Goal: Transaction & Acquisition: Subscribe to service/newsletter

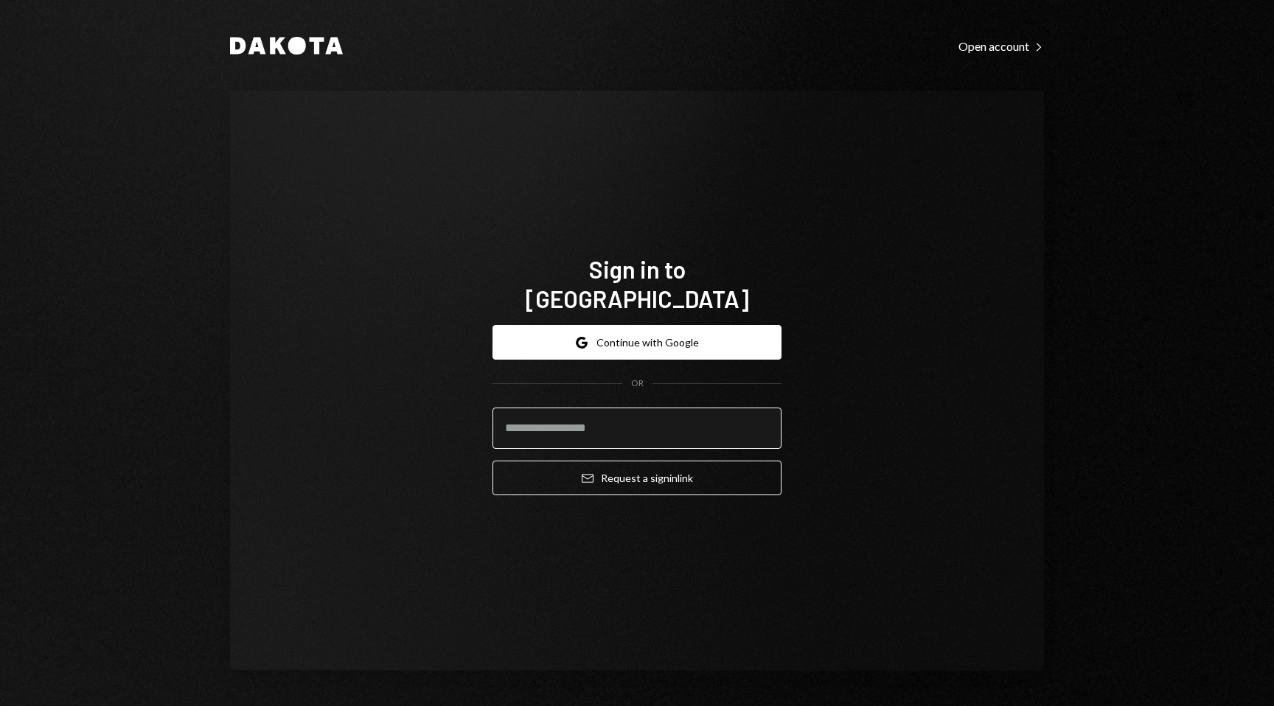
click at [607, 415] on input "email" at bounding box center [636, 428] width 289 height 41
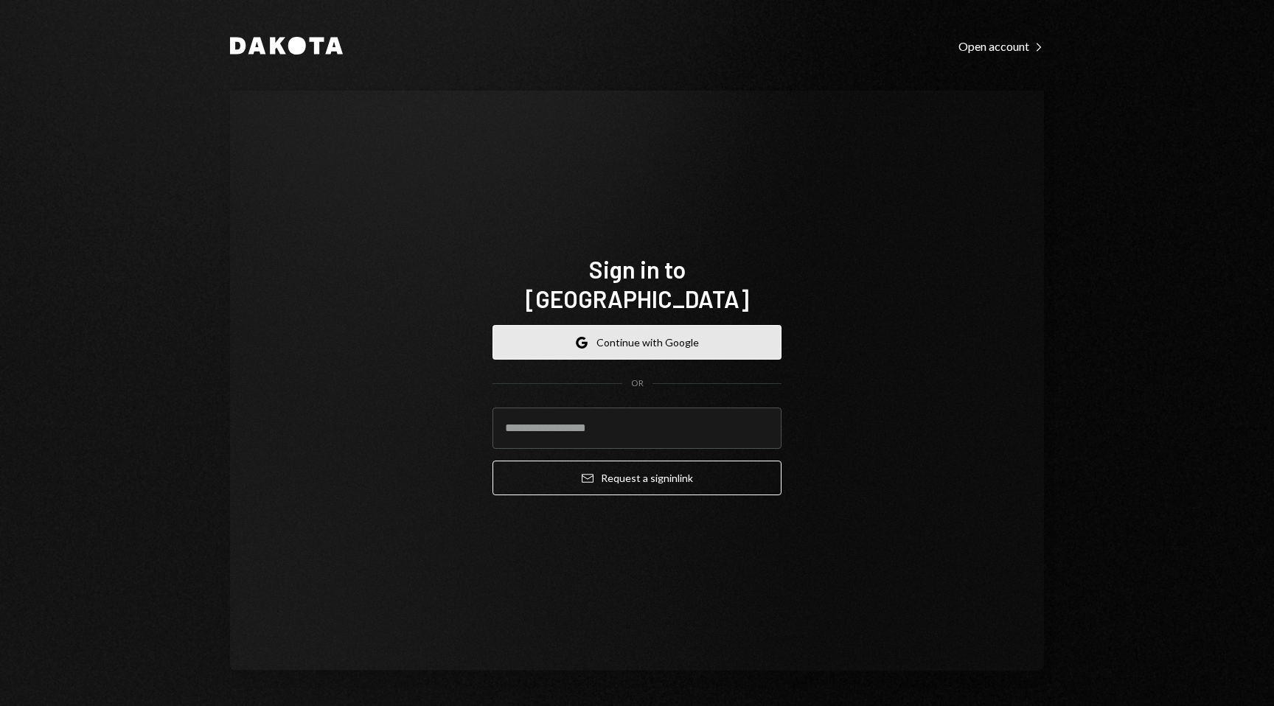
click at [537, 329] on button "Google Continue with Google" at bounding box center [636, 342] width 289 height 35
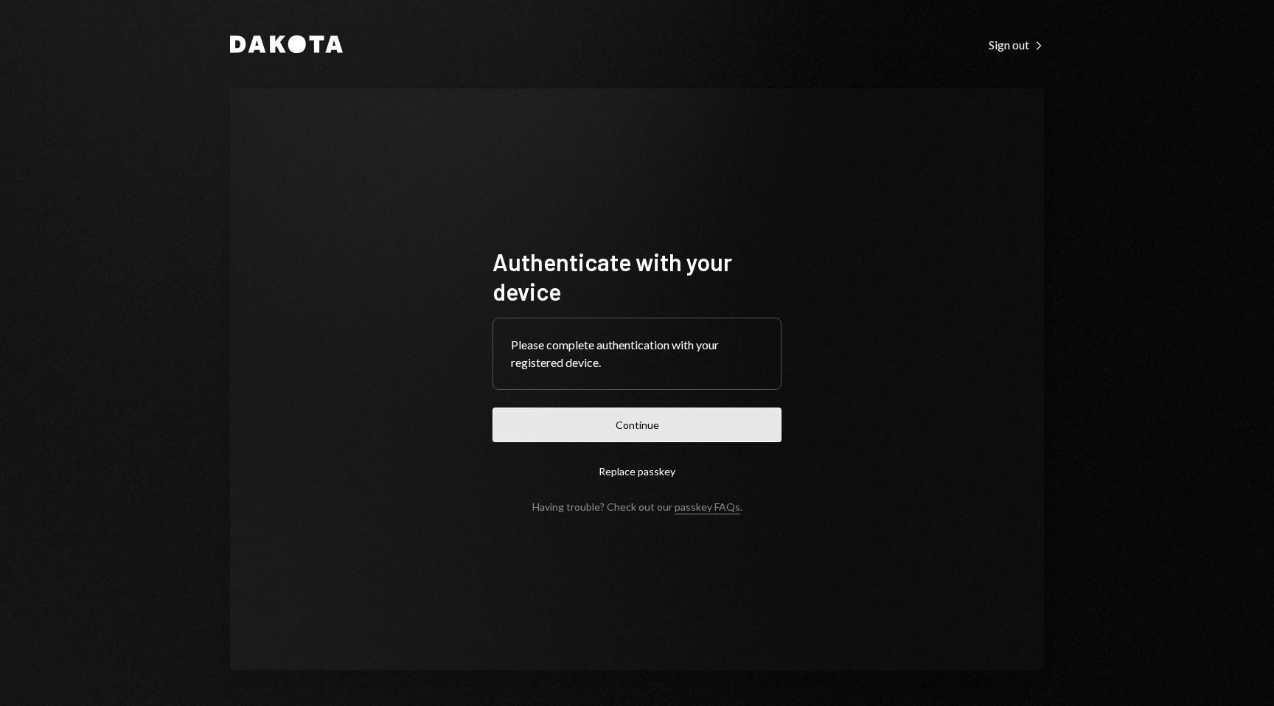
click at [645, 428] on button "Continue" at bounding box center [636, 425] width 289 height 35
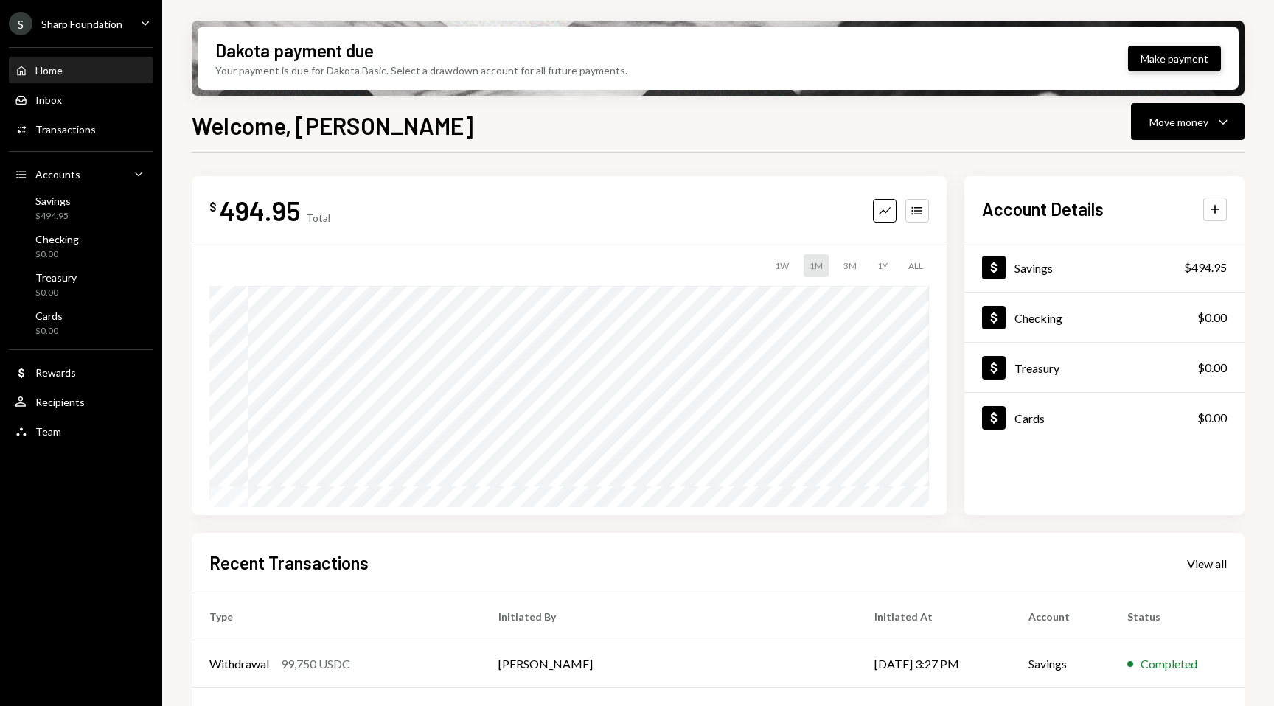
click at [1158, 49] on button "Make payment" at bounding box center [1174, 59] width 93 height 26
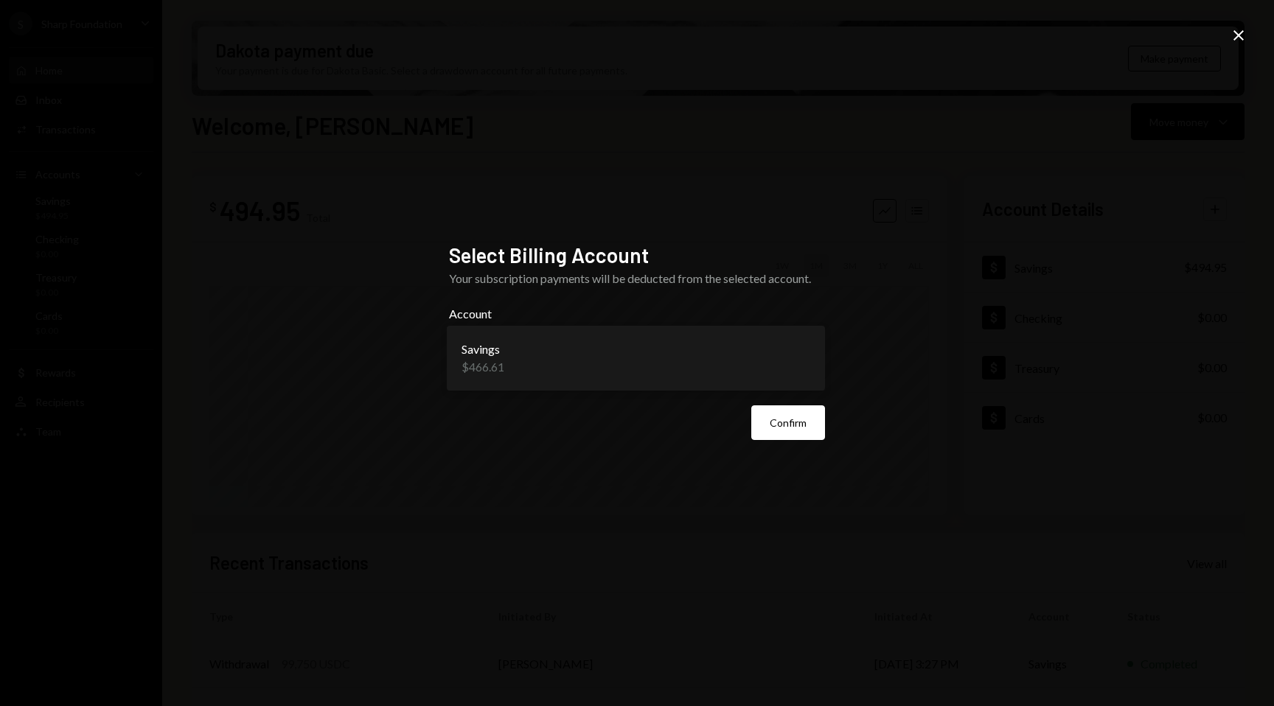
click at [780, 352] on body "S Sharp Foundation Caret Down Home Home Inbox Inbox Activities Transactions Acc…" at bounding box center [637, 353] width 1274 height 706
click at [810, 350] on body "S Sharp Foundation Caret Down Home Home Inbox Inbox Activities Transactions Acc…" at bounding box center [637, 353] width 1274 height 706
click at [1255, 33] on div "**********" at bounding box center [637, 353] width 1274 height 706
click at [1229, 30] on icon "Close" at bounding box center [1238, 36] width 18 height 18
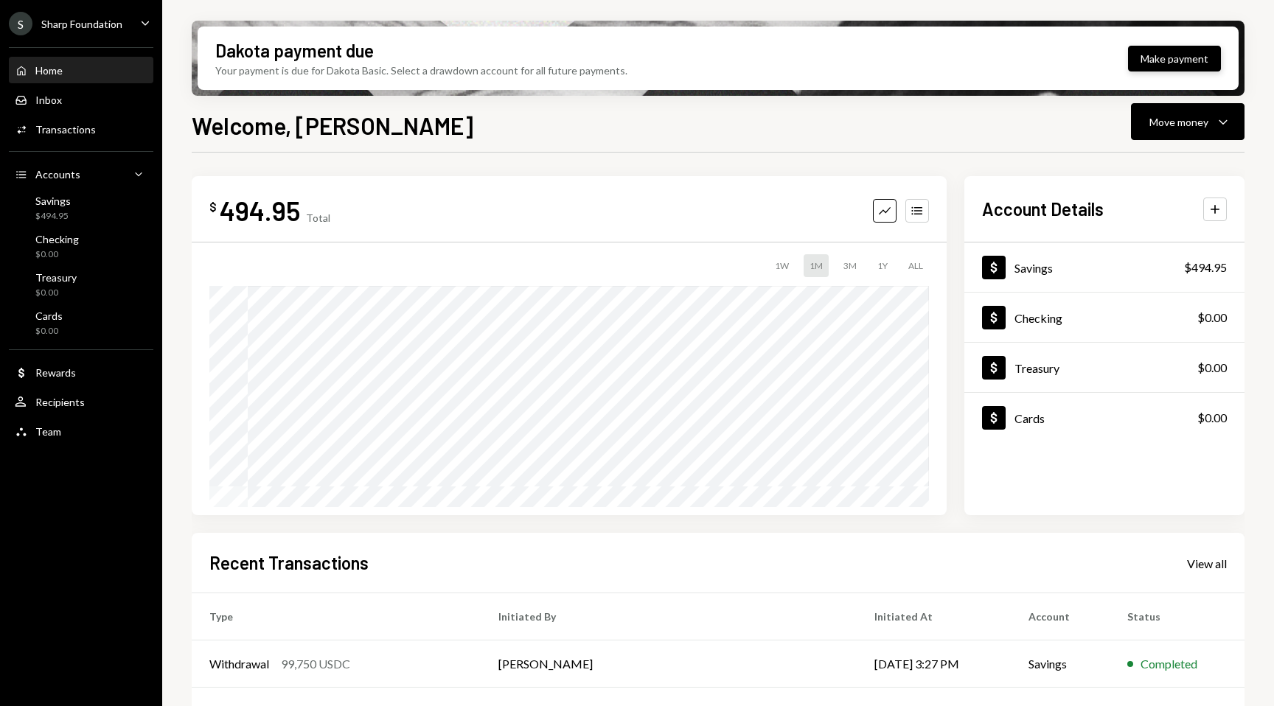
click at [1164, 60] on button "Make payment" at bounding box center [1174, 59] width 93 height 26
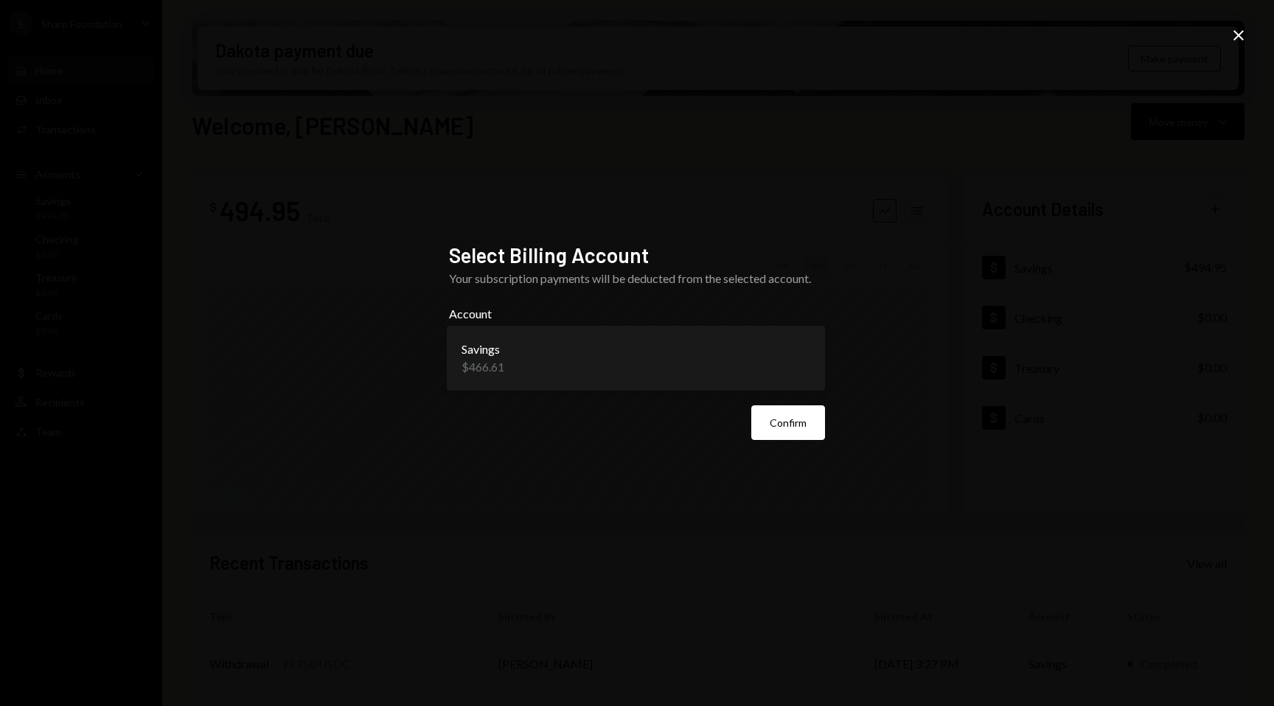
click at [775, 357] on body "S Sharp Foundation Caret Down Home Home Inbox Inbox Activities Transactions Acc…" at bounding box center [637, 353] width 1274 height 706
click at [794, 355] on body "S Sharp Foundation Caret Down Home Home Inbox Inbox Activities Transactions Acc…" at bounding box center [637, 353] width 1274 height 706
click at [799, 365] on body "S Sharp Foundation Caret Down Home Home Inbox Inbox Activities Transactions Acc…" at bounding box center [637, 353] width 1274 height 706
click at [1235, 35] on icon "Close" at bounding box center [1238, 36] width 18 height 18
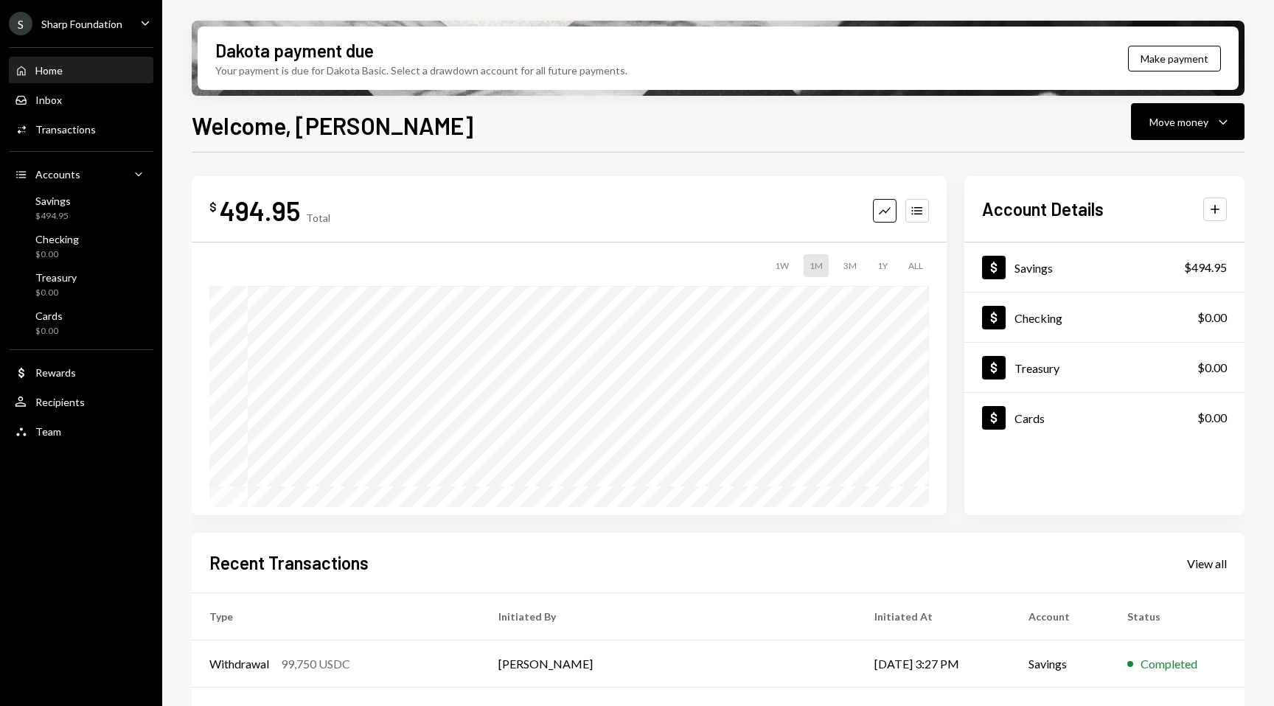
click at [139, 28] on icon "Caret Down" at bounding box center [145, 23] width 16 height 16
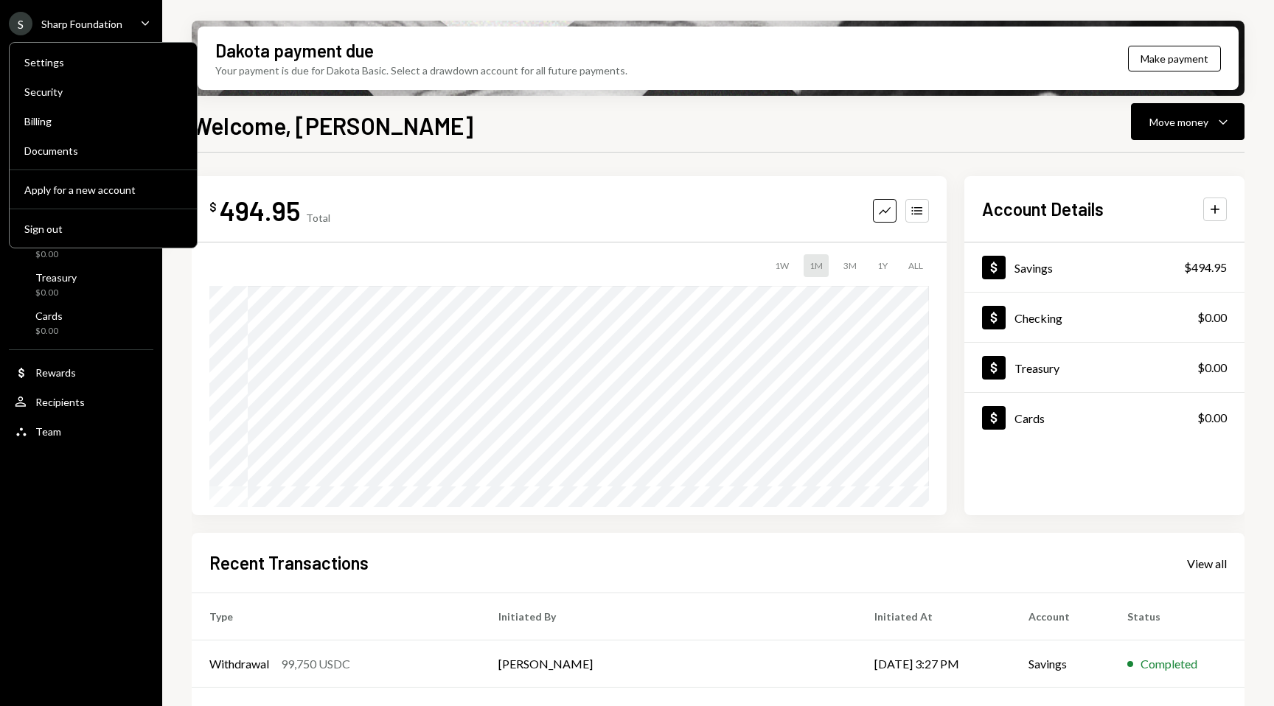
click at [139, 18] on icon "Caret Down" at bounding box center [145, 23] width 16 height 16
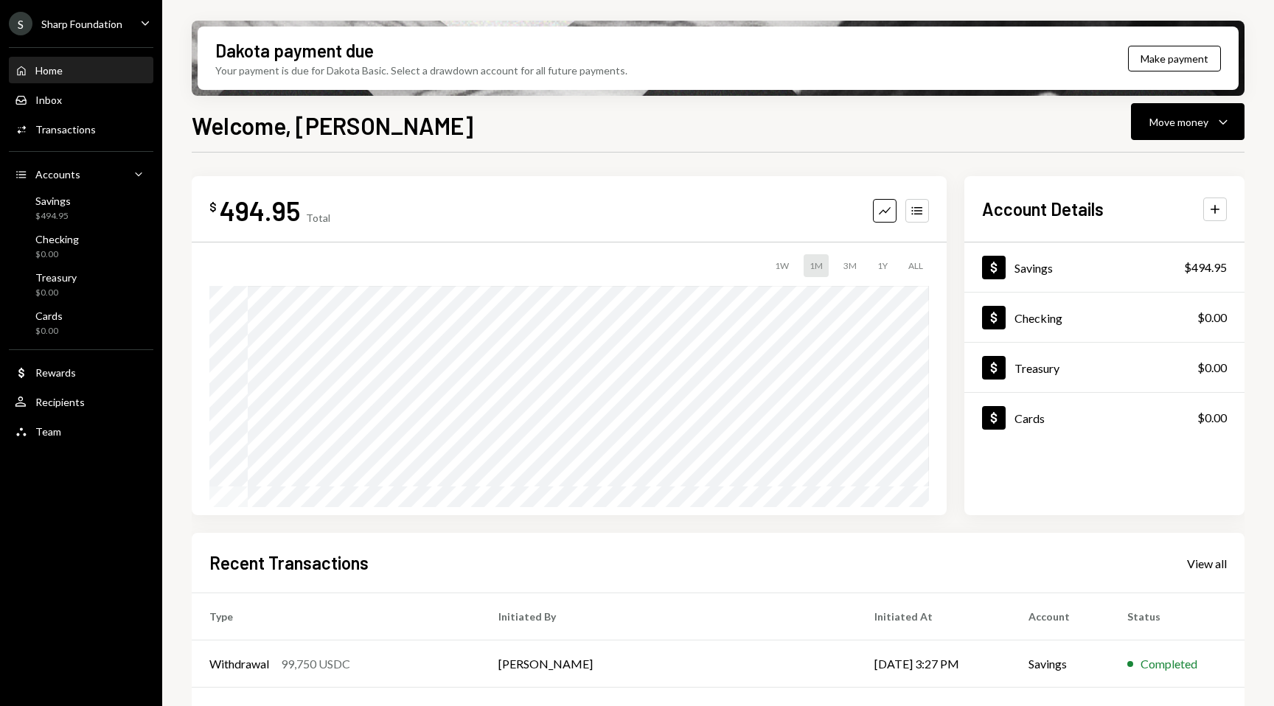
click at [129, 18] on div "S Sharp Foundation Caret Down" at bounding box center [81, 24] width 162 height 24
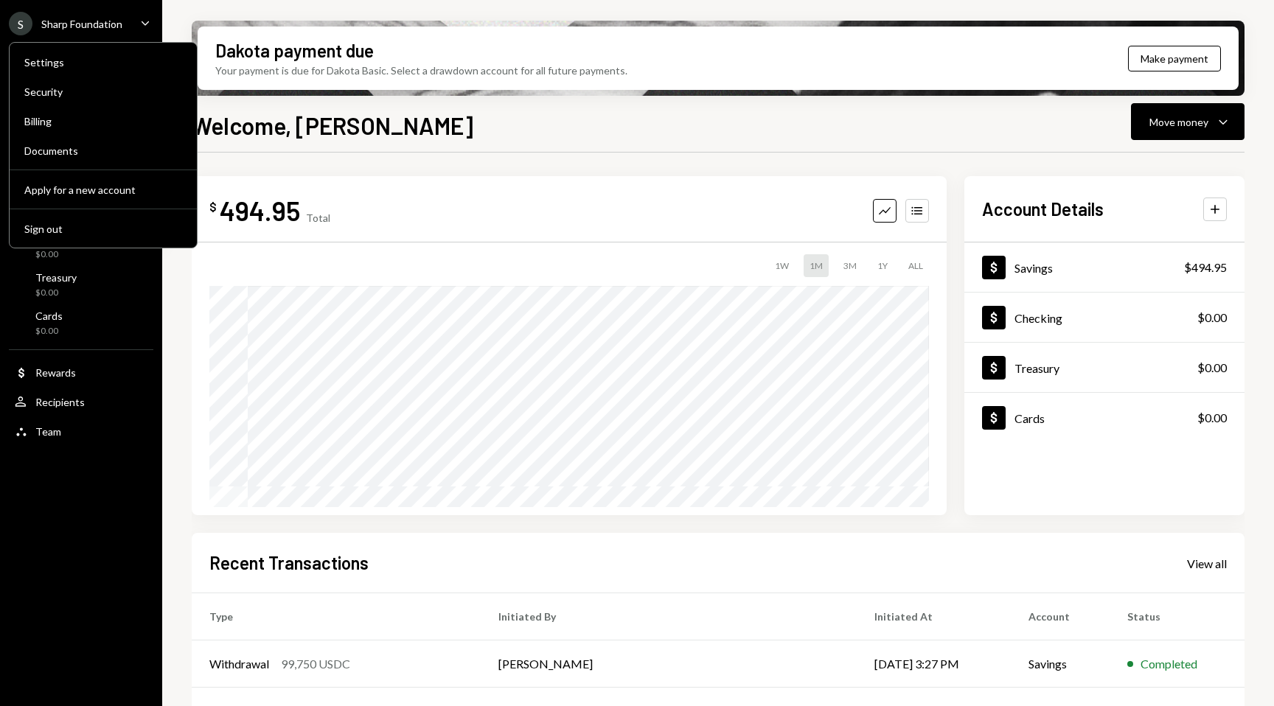
click at [134, 19] on div "S Sharp Foundation Caret Down" at bounding box center [81, 24] width 162 height 24
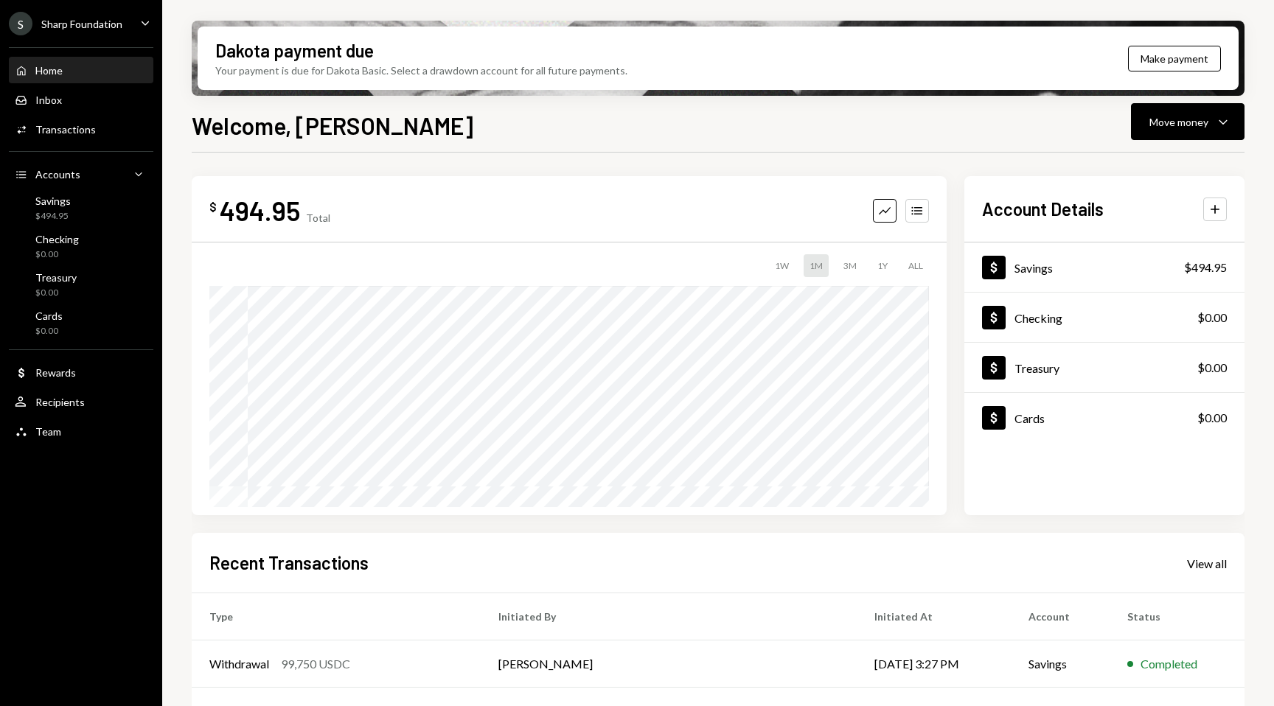
click at [134, 19] on div "S Sharp Foundation Caret Down" at bounding box center [81, 24] width 162 height 24
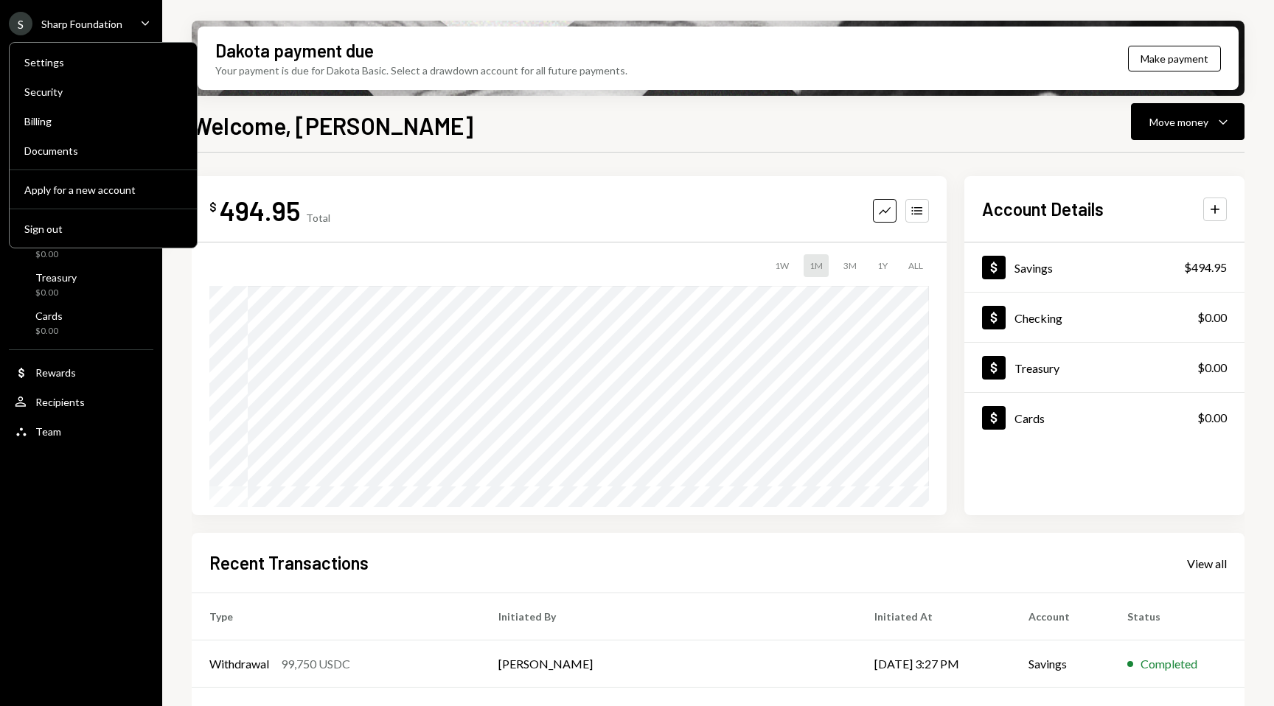
click at [134, 19] on div "S Sharp Foundation Caret Down" at bounding box center [81, 24] width 162 height 24
